Goal: Task Accomplishment & Management: Manage account settings

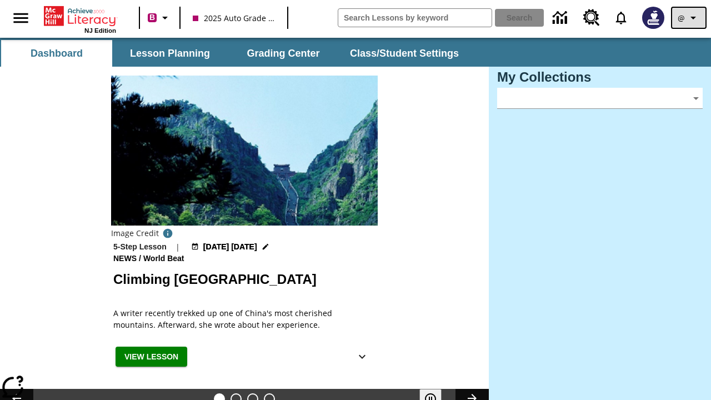
click at [689, 18] on icon "Profile/Settings" at bounding box center [693, 17] width 13 height 13
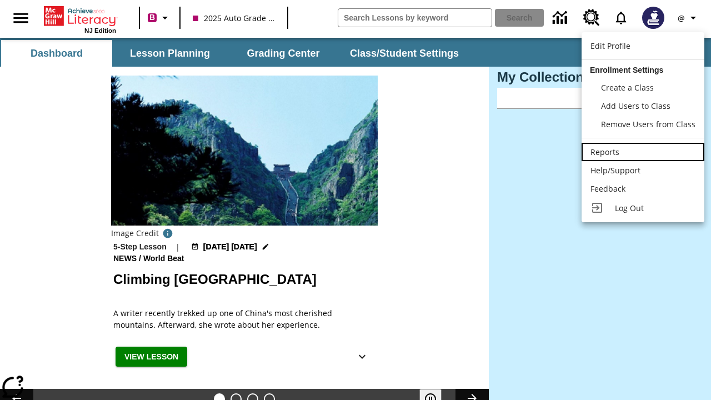
click at [642, 152] on div "Reports" at bounding box center [642, 152] width 105 height 12
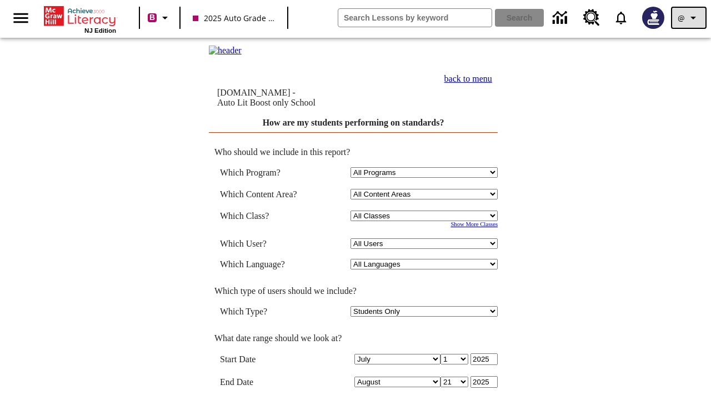
click at [689, 18] on icon "Profile/Settings" at bounding box center [693, 17] width 13 height 13
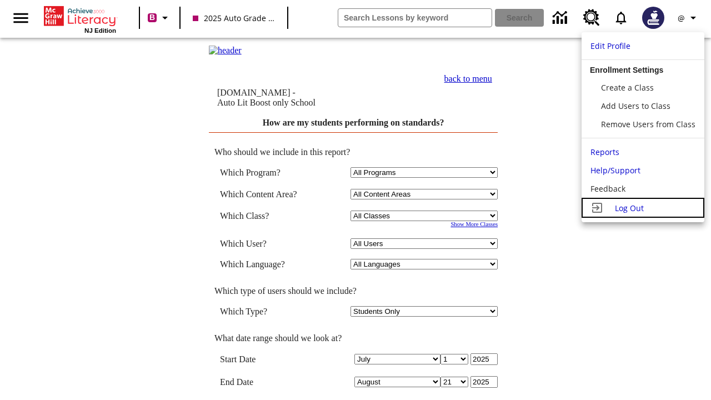
click at [642, 208] on span "Log Out" at bounding box center [629, 208] width 29 height 11
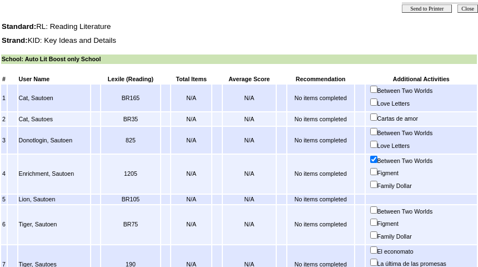
scroll to position [340, 0]
